Goal: Find specific page/section: Find specific page/section

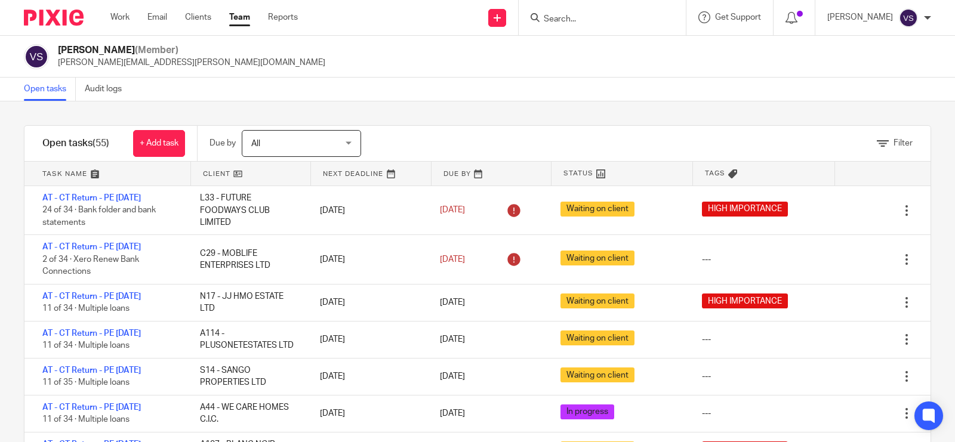
scroll to position [75, 0]
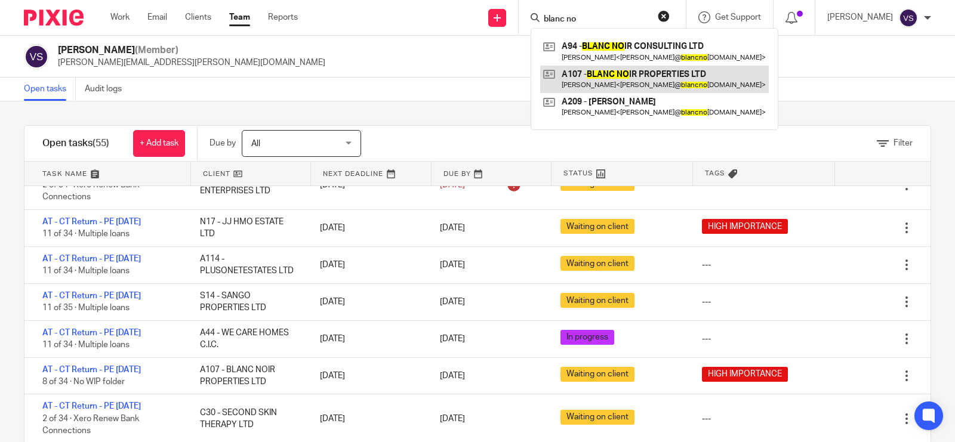
type input "blanc no"
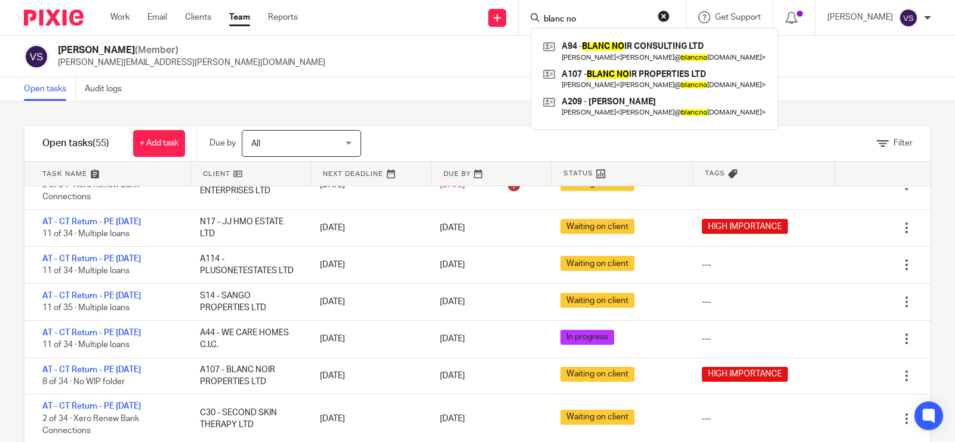
click at [370, 67] on div "Vaibhav Solanki (Member) vaibhav.solanki@confiancebizsol.com" at bounding box center [477, 56] width 907 height 25
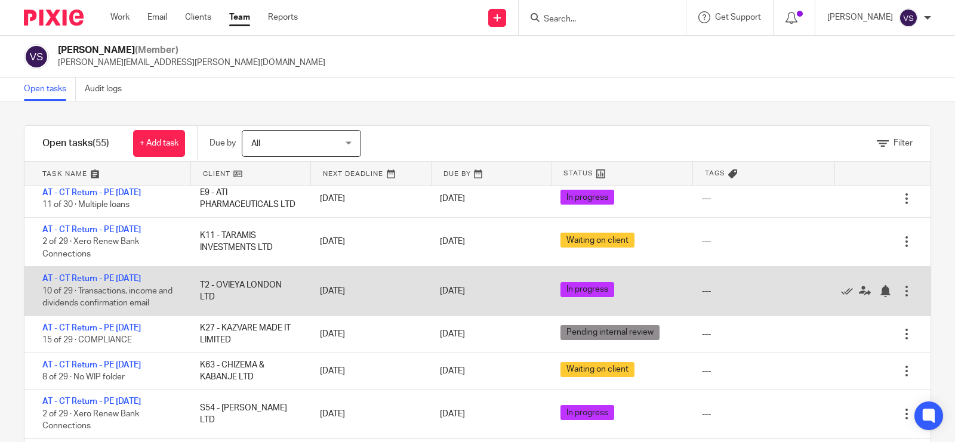
scroll to position [373, 0]
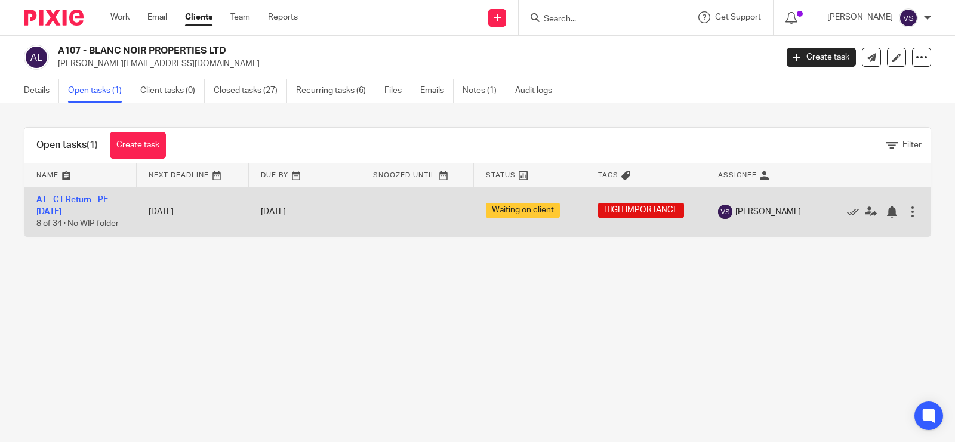
click at [73, 201] on link "AT - CT Return - PE [DATE]" at bounding box center [72, 206] width 72 height 20
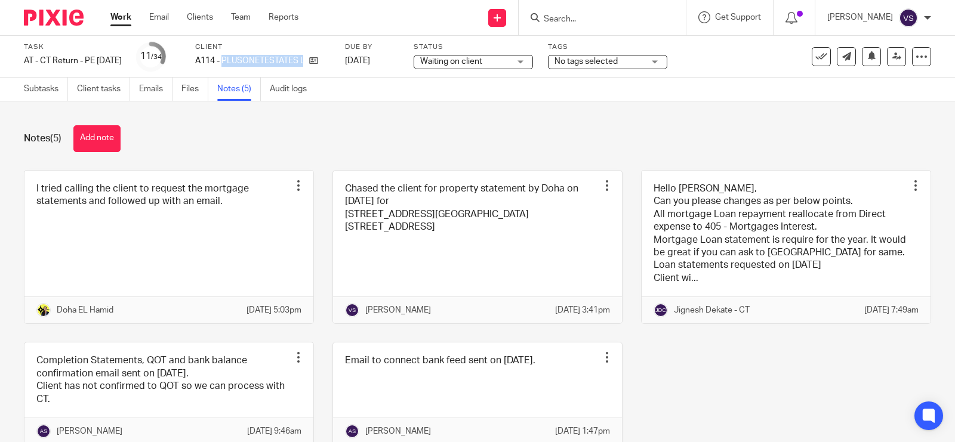
click at [625, 19] on input "Search" at bounding box center [596, 19] width 107 height 11
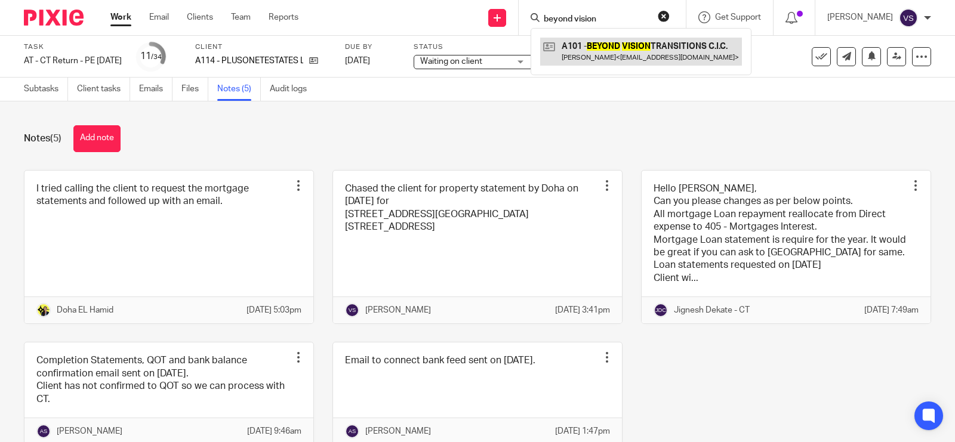
type input "beyond vision"
click at [649, 42] on link at bounding box center [641, 51] width 202 height 27
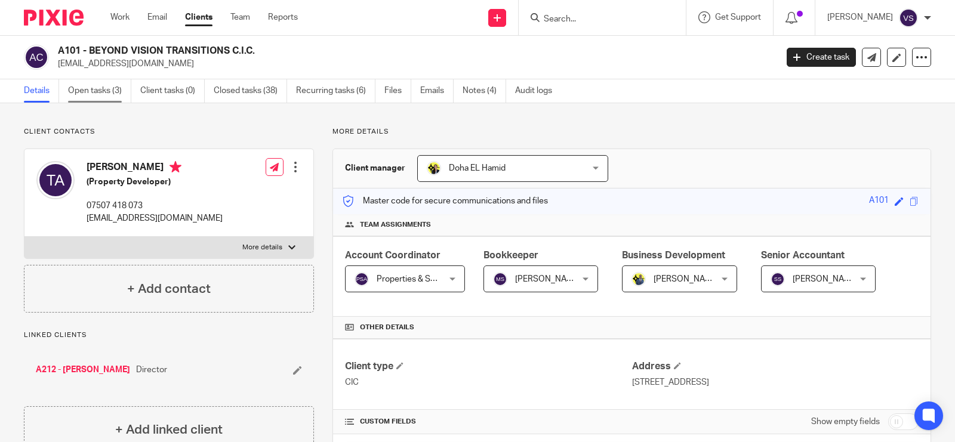
click at [99, 94] on link "Open tasks (3)" at bounding box center [99, 90] width 63 height 23
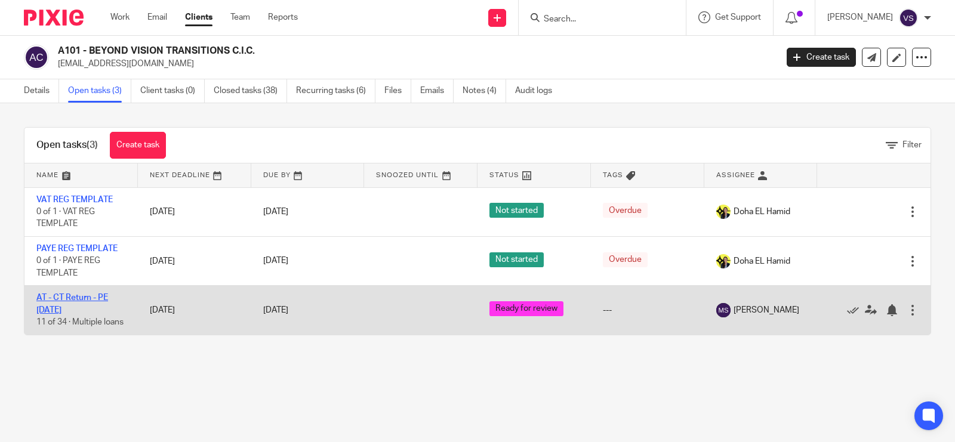
click at [79, 297] on link "AT - CT Return - PE [DATE]" at bounding box center [72, 304] width 72 height 20
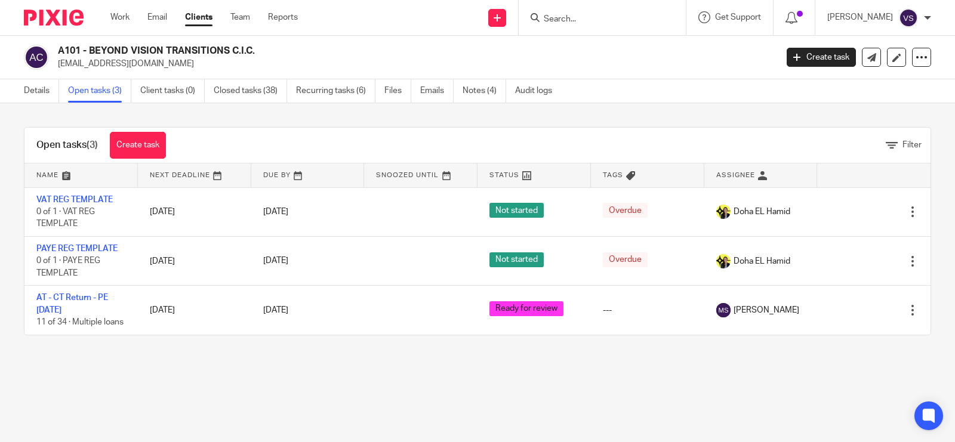
drag, startPoint x: 60, startPoint y: 51, endPoint x: 255, endPoint y: 45, distance: 195.9
click at [255, 45] on h2 "A101 - BEYOND VISION TRANSITIONS C.I.C." at bounding box center [342, 51] width 569 height 13
copy h2 "A101 - BEYOND VISION TRANSITIONS C.I.C."
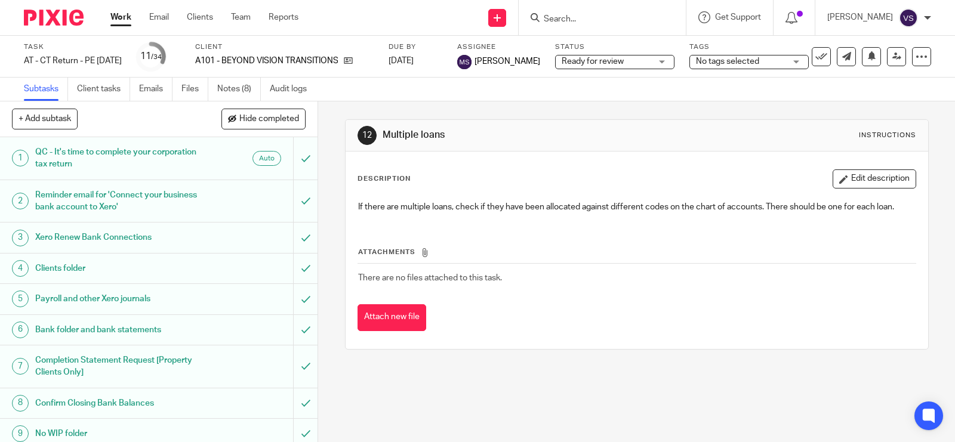
click at [574, 16] on input "Search" at bounding box center [596, 19] width 107 height 11
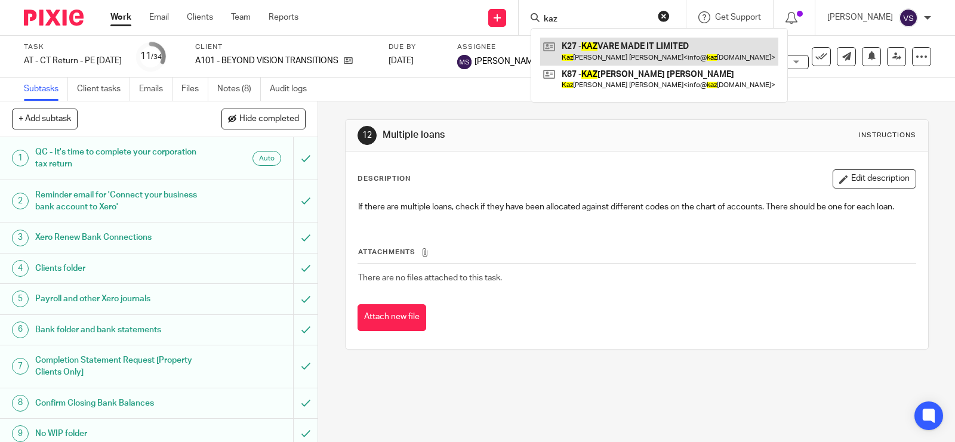
type input "kaz"
click at [645, 54] on link at bounding box center [659, 51] width 238 height 27
